Goal: Information Seeking & Learning: Learn about a topic

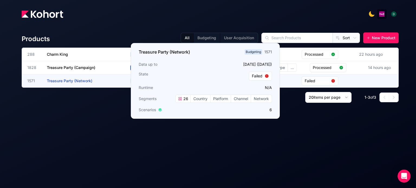
click at [79, 81] on span "Treasure Party (Network)" at bounding box center [70, 81] width 46 height 5
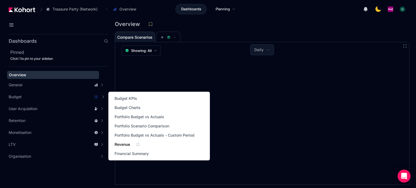
click at [121, 146] on span "Revenue" at bounding box center [122, 144] width 15 height 5
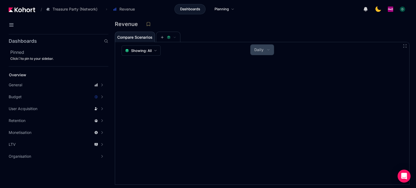
click at [266, 49] on button "Daily" at bounding box center [262, 50] width 23 height 10
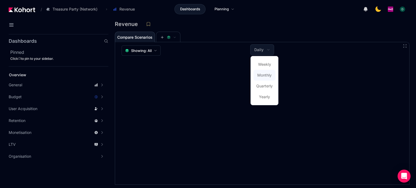
click at [262, 77] on span "Monthly" at bounding box center [265, 75] width 14 height 5
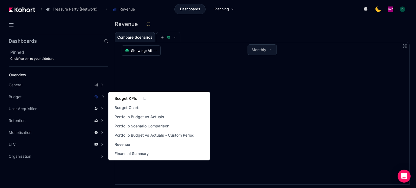
click at [125, 99] on span "Budget KPIs" at bounding box center [126, 98] width 23 height 5
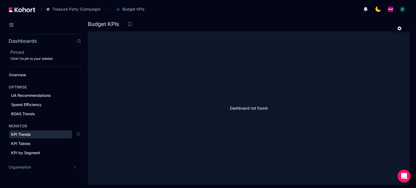
click at [31, 133] on div "KPI Trends" at bounding box center [40, 134] width 59 height 5
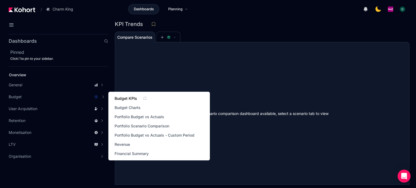
click at [118, 97] on span "Budget KPIs" at bounding box center [126, 98] width 23 height 5
